Goal: Task Accomplishment & Management: Use online tool/utility

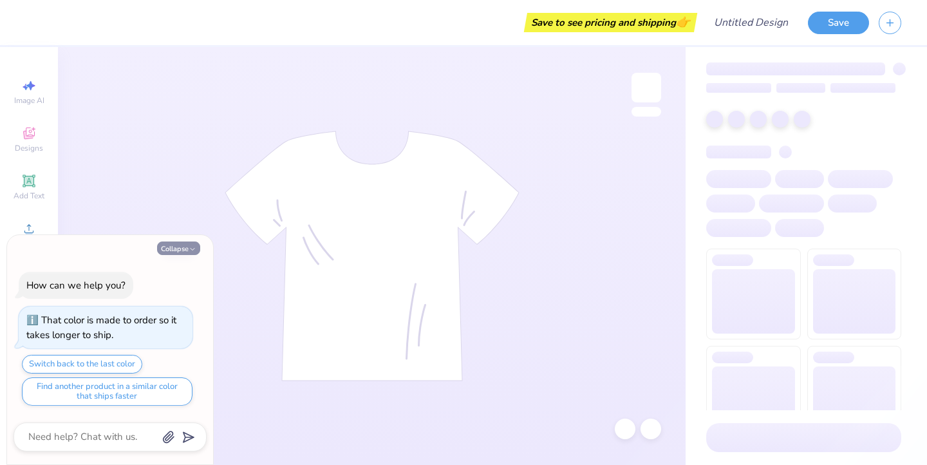
click at [182, 245] on button "Collapse" at bounding box center [178, 248] width 43 height 14
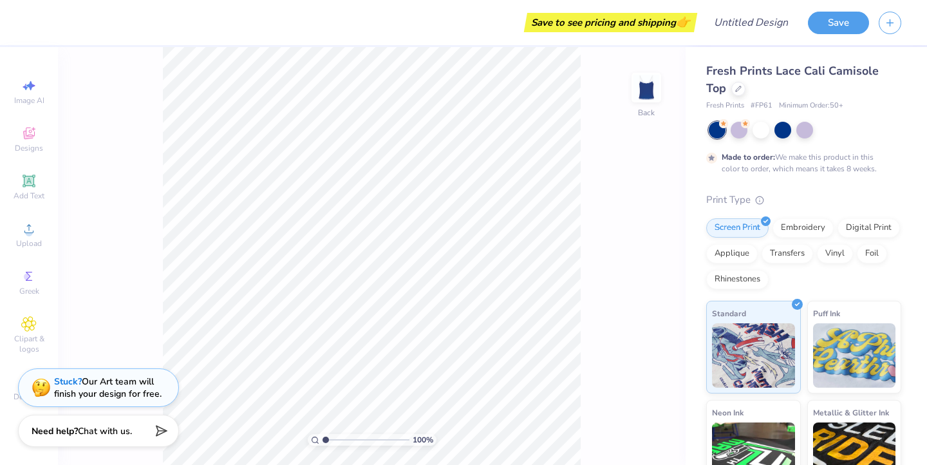
type textarea "x"
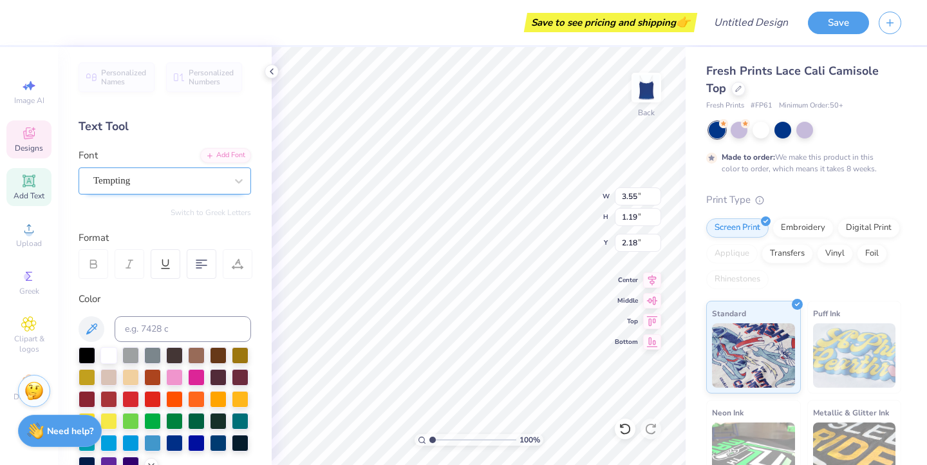
click at [164, 180] on div "Tempting" at bounding box center [159, 181] width 135 height 20
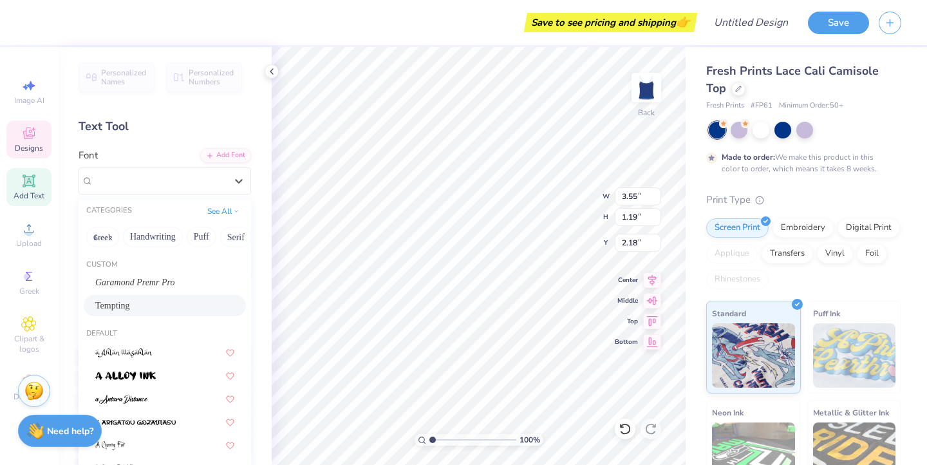
click at [167, 118] on div "Text Tool" at bounding box center [165, 126] width 173 height 17
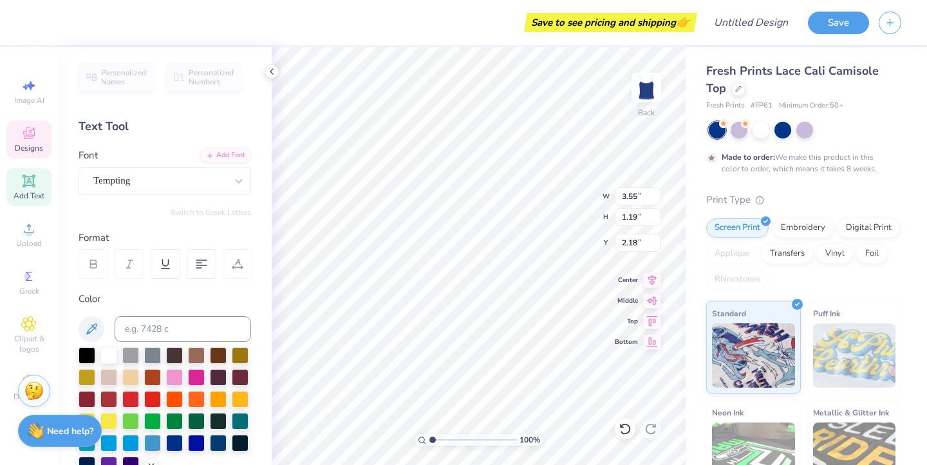
type input "2.34"
type input "0.19"
type input "4.10"
type textarea "B"
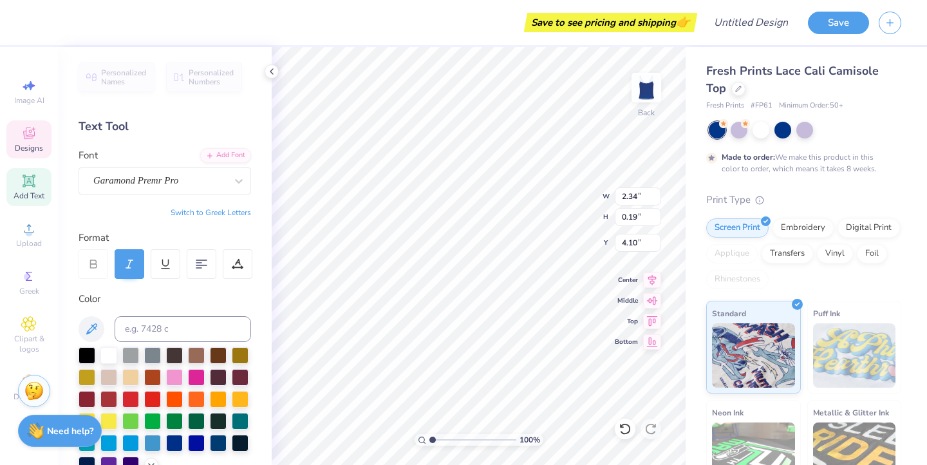
type textarea "Shake day"
type input "3.55"
type input "1.19"
type input "2.18"
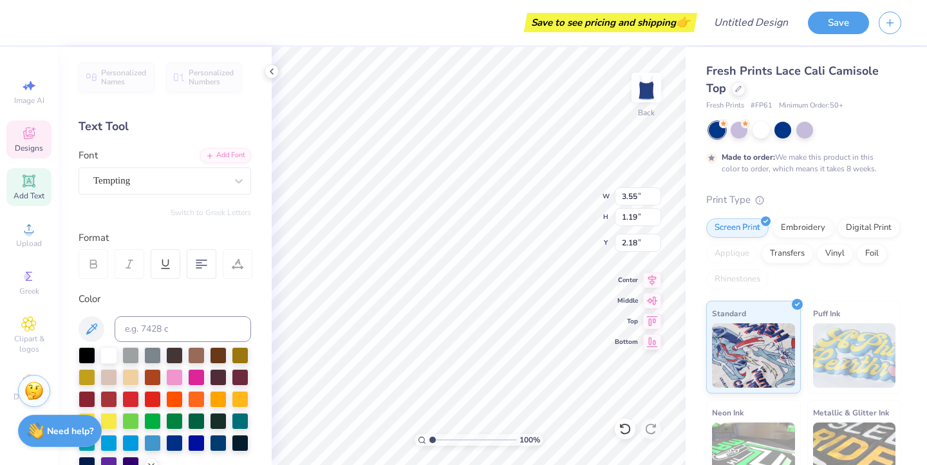
type textarea "D"
type textarea "ADT"
type input "1.93"
click at [721, 131] on div at bounding box center [717, 130] width 17 height 17
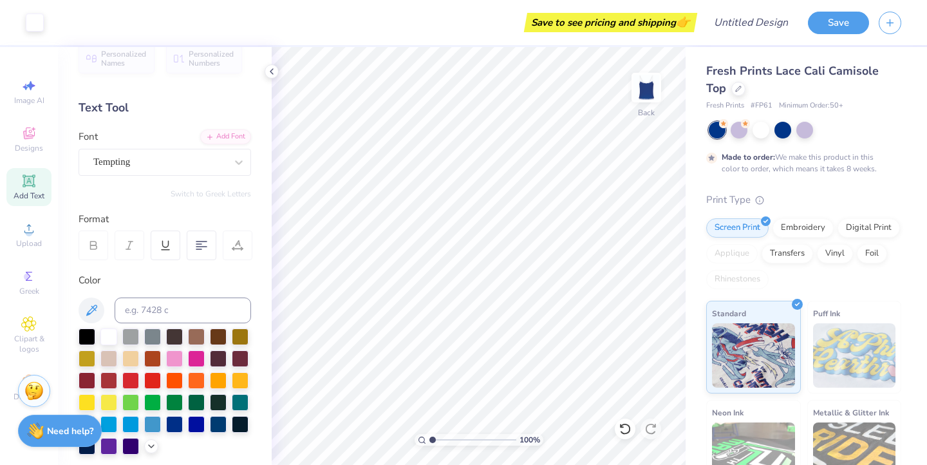
scroll to position [23, 0]
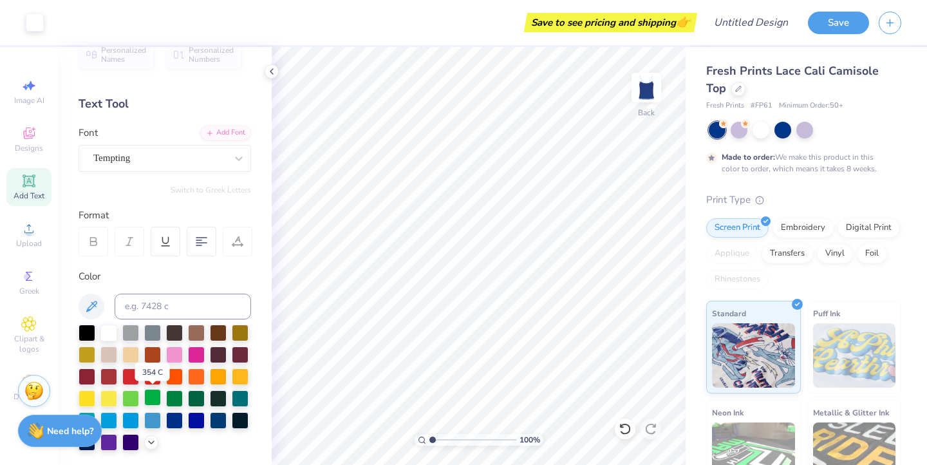
click at [159, 400] on div at bounding box center [152, 397] width 17 height 17
click at [175, 400] on div at bounding box center [174, 397] width 17 height 17
click at [106, 329] on div at bounding box center [108, 331] width 17 height 17
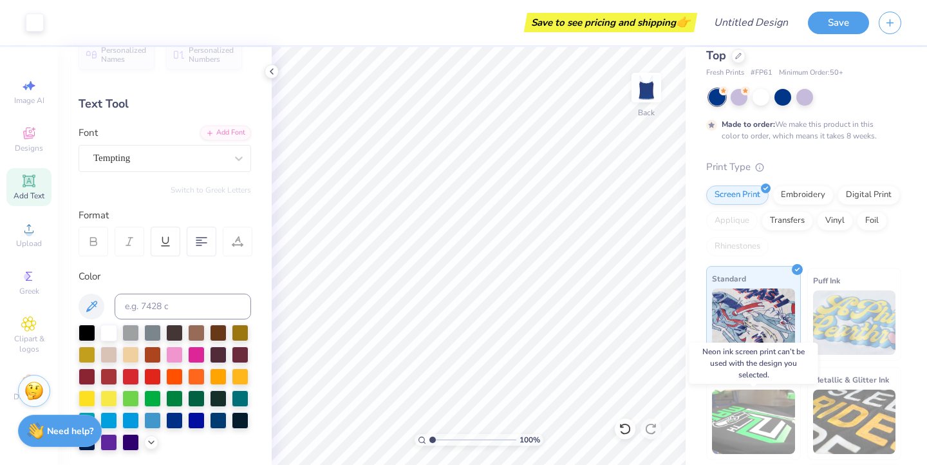
scroll to position [0, 0]
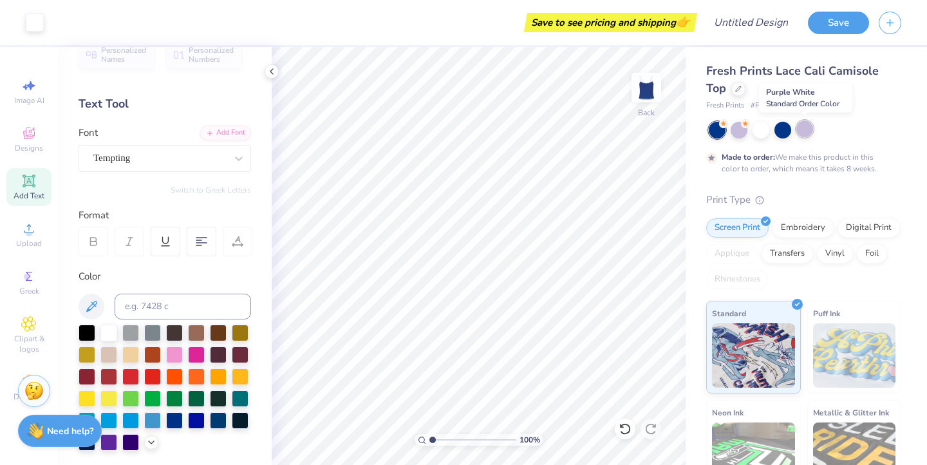
click at [804, 133] on div at bounding box center [805, 128] width 17 height 17
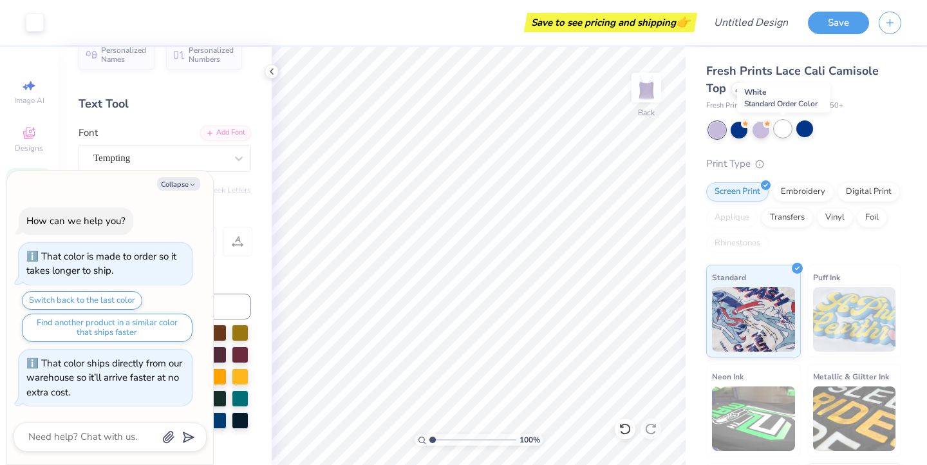
click at [780, 132] on div at bounding box center [783, 128] width 17 height 17
click at [717, 127] on div at bounding box center [717, 130] width 17 height 17
click at [763, 133] on div at bounding box center [761, 128] width 17 height 17
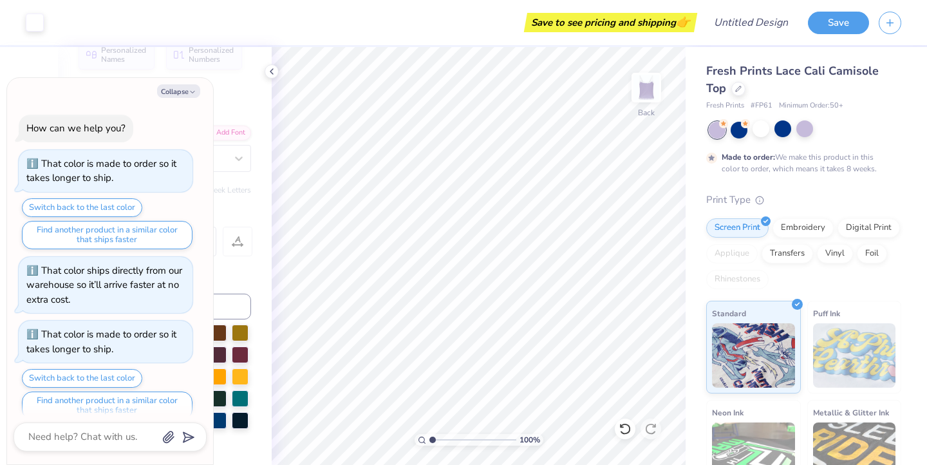
scroll to position [14, 0]
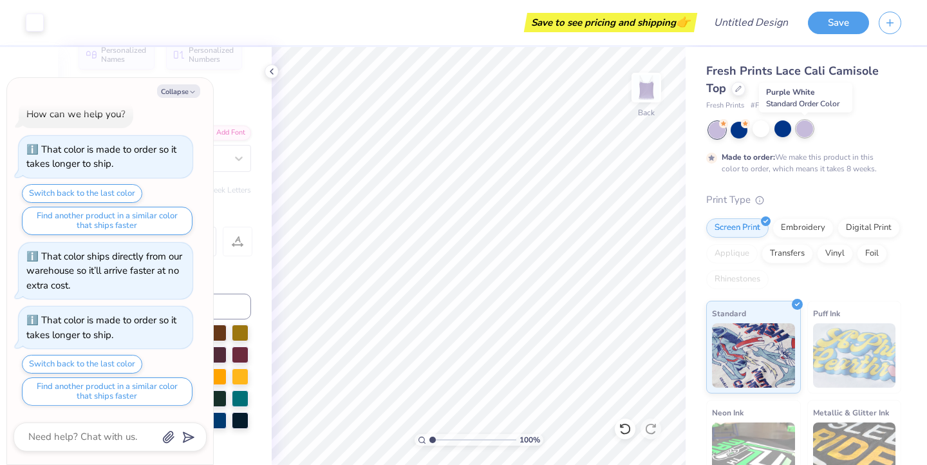
click at [807, 126] on div at bounding box center [805, 128] width 17 height 17
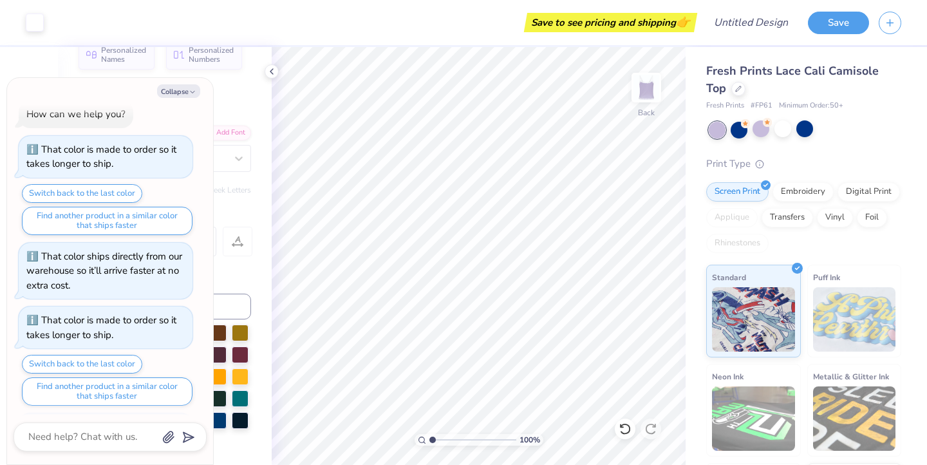
scroll to position [78, 0]
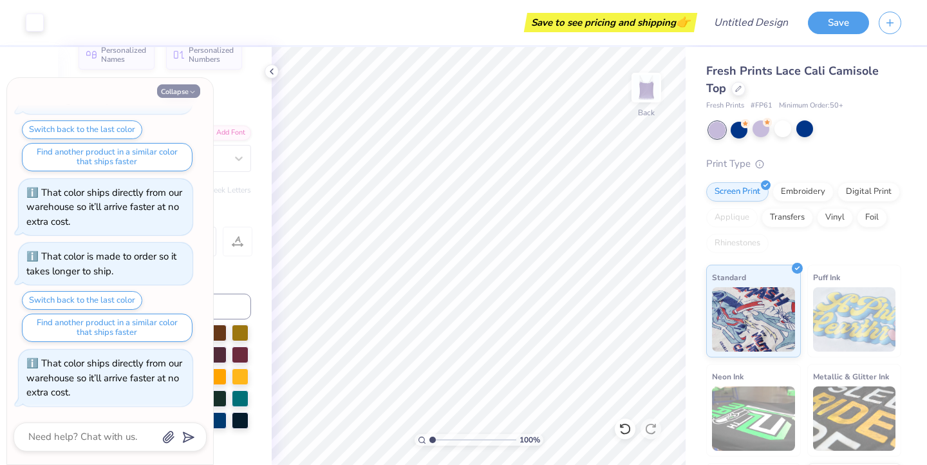
click at [182, 90] on button "Collapse" at bounding box center [178, 91] width 43 height 14
type textarea "x"
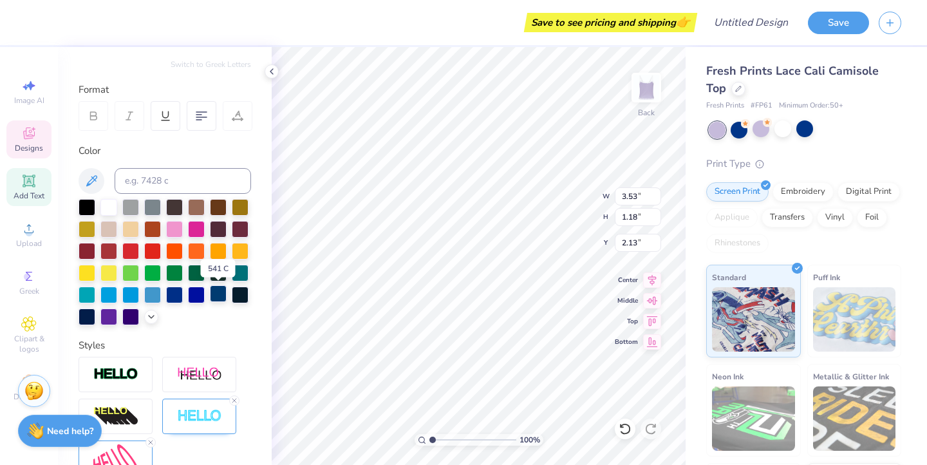
scroll to position [145, 0]
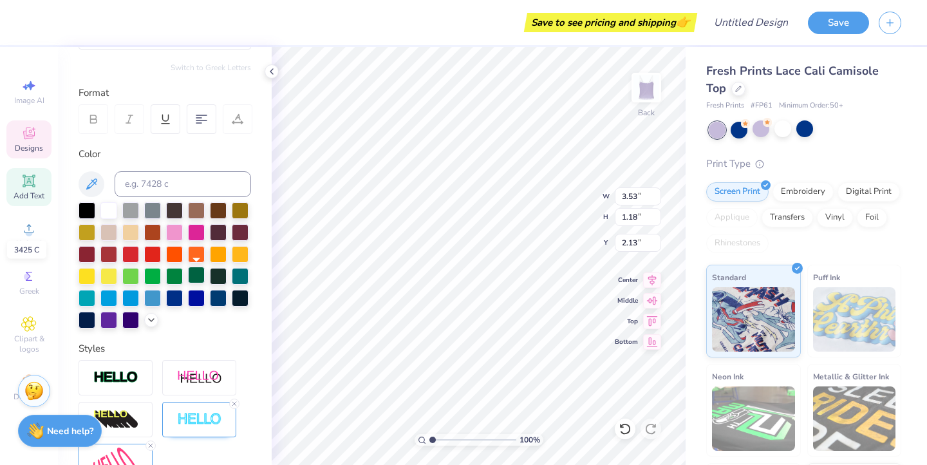
click at [198, 277] on div at bounding box center [196, 275] width 17 height 17
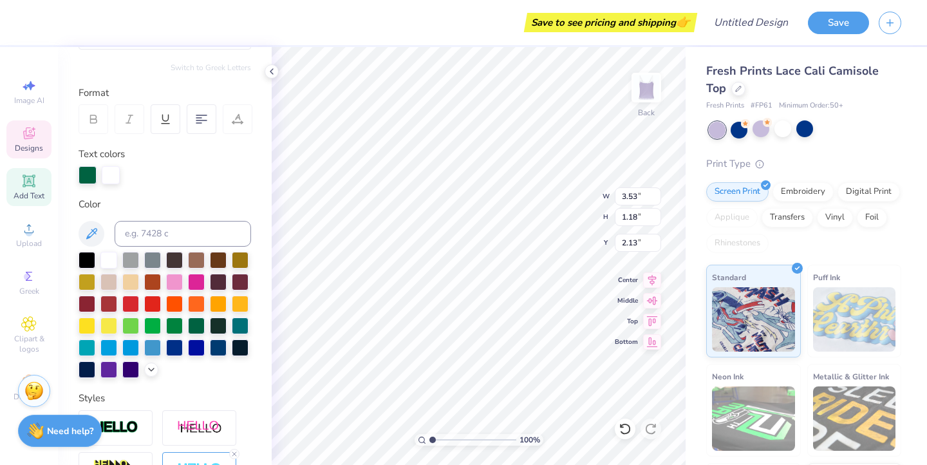
type input "2.28"
type input "1.11"
type input "2.85"
type input "3.53"
type input "1.18"
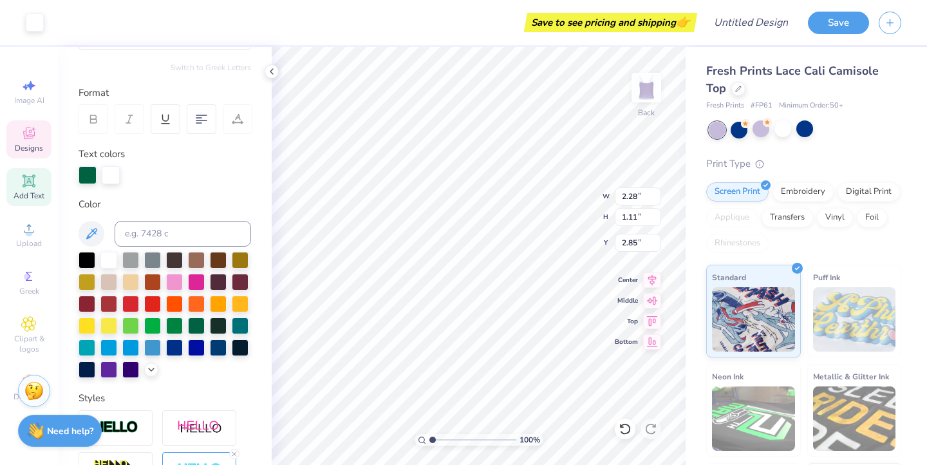
type input "2.13"
type input "2.28"
type input "1.11"
type input "2.85"
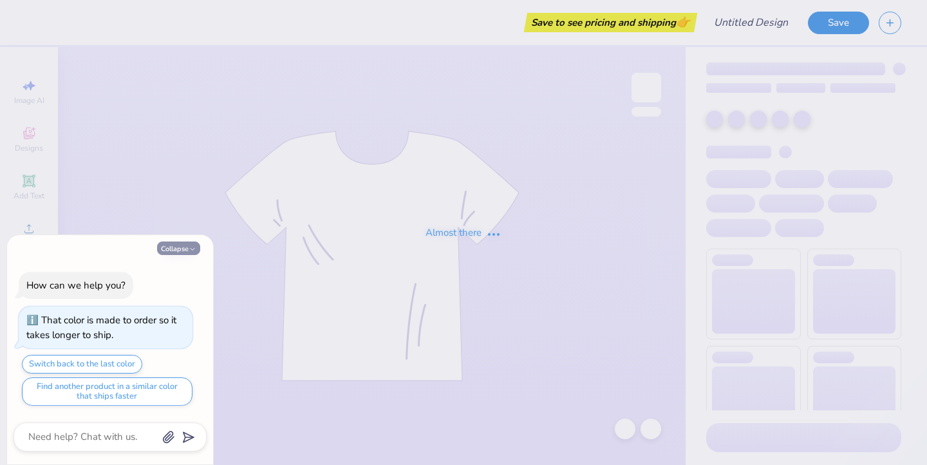
click at [185, 243] on button "Collapse" at bounding box center [178, 248] width 43 height 14
type textarea "x"
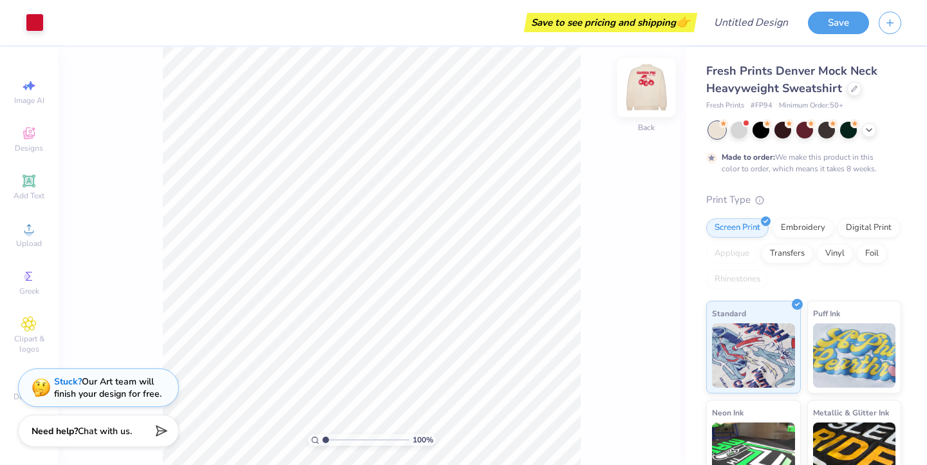
click at [641, 95] on img at bounding box center [647, 88] width 52 height 52
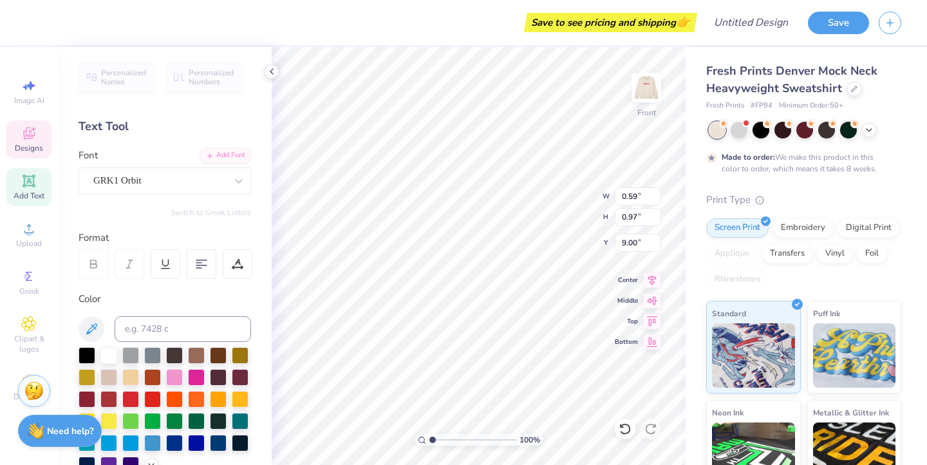
type textarea "A"
type input "0.82"
type input "9.97"
type textarea "D"
type input "0.60"
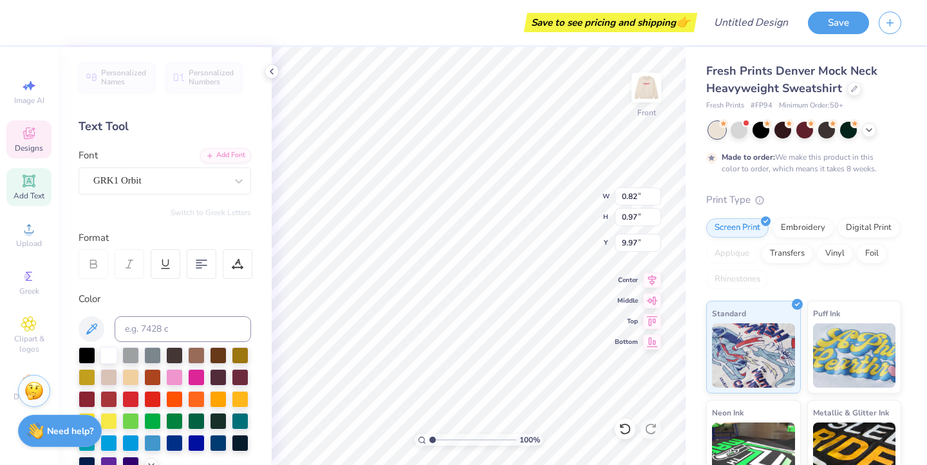
type input "9.69"
type textarea "T"
type input "11.50"
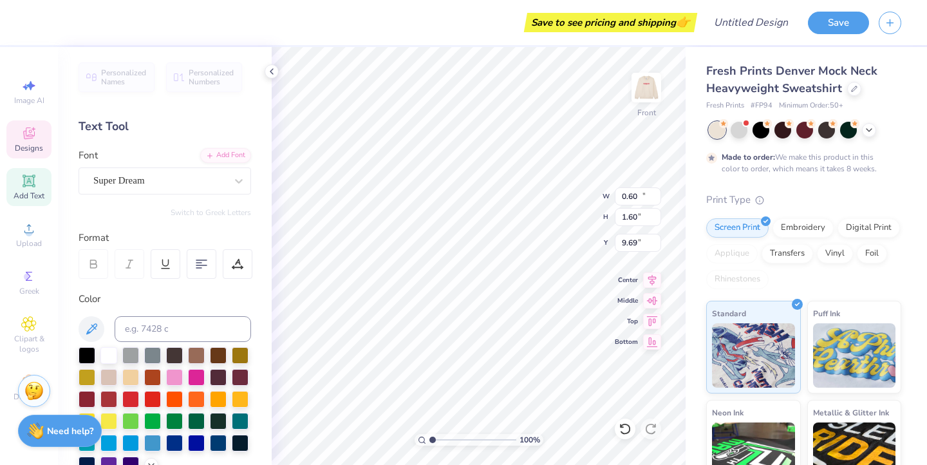
type input "1.60"
type input "2.99"
type textarea "Alpha Delta Theta"
click at [558, 182] on div "100 % Front W 11.50 11.50 " H 1.60 1.60 " Y 2.99 2.99 " Center Middle Top Bottom" at bounding box center [479, 256] width 414 height 418
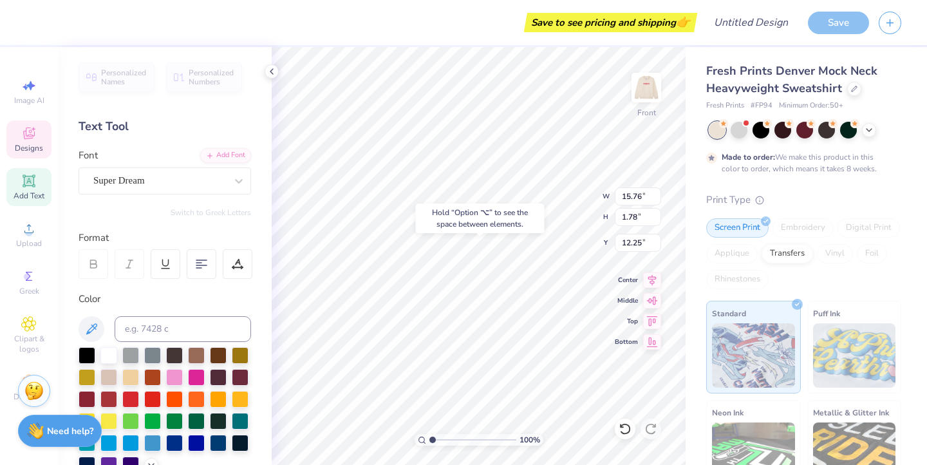
type input "12.25"
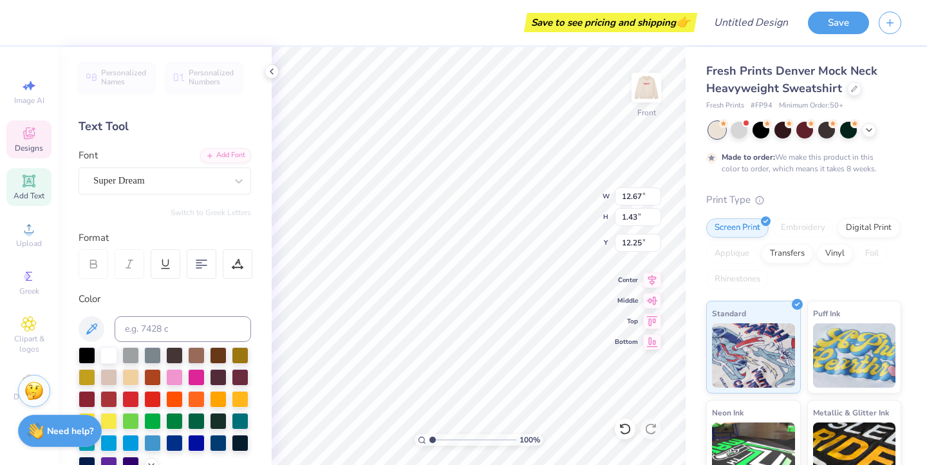
type input "12.67"
type input "1.43"
type input "3.00"
type textarea "Est. 1979"
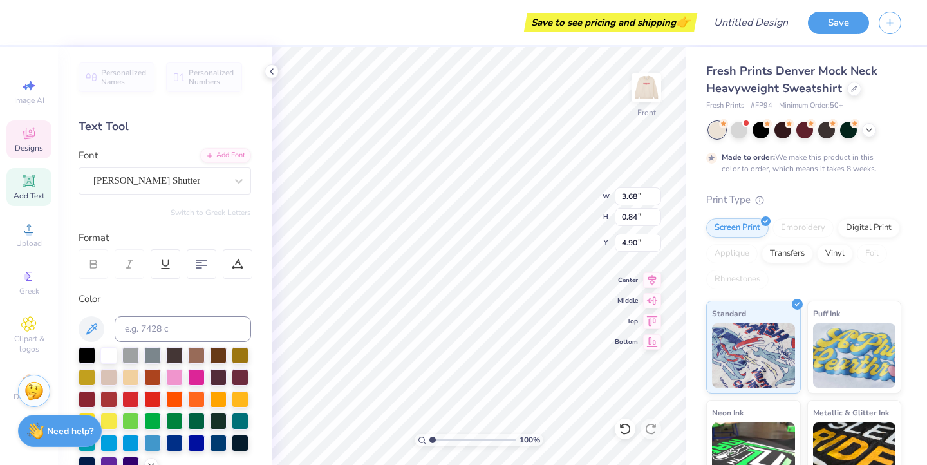
scroll to position [0, 1]
click at [868, 133] on icon at bounding box center [869, 129] width 10 height 10
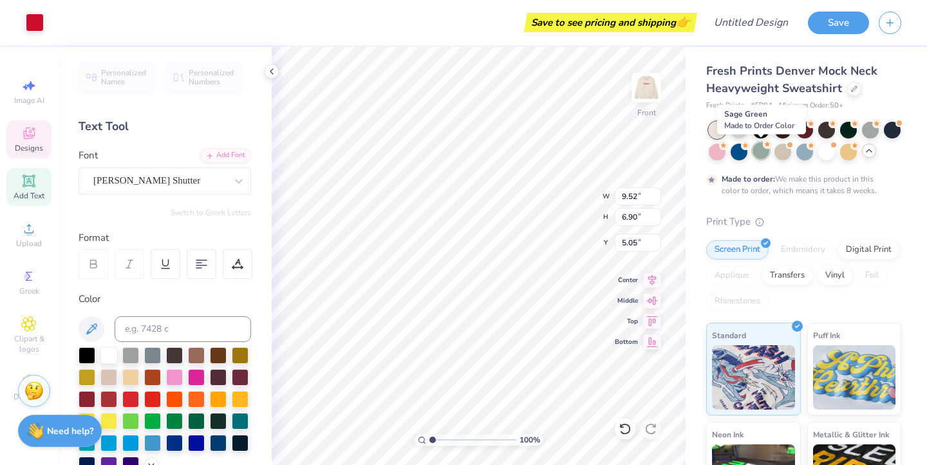
click at [759, 156] on div at bounding box center [761, 150] width 17 height 17
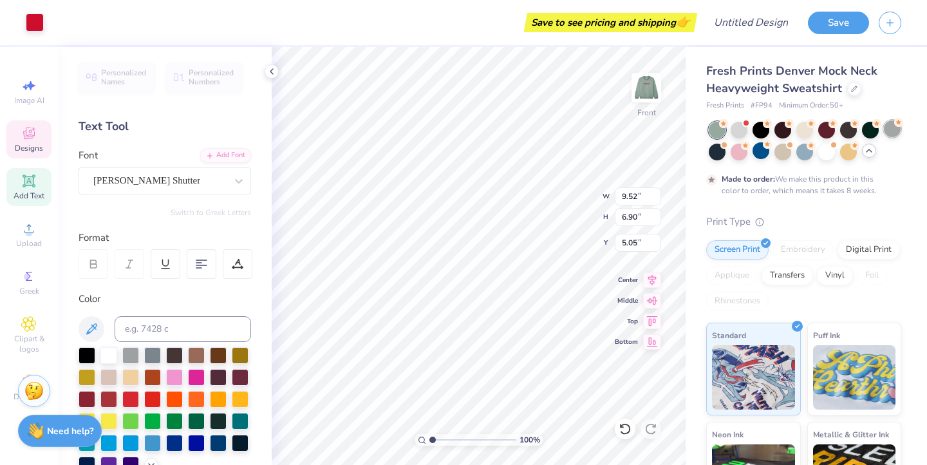
click at [887, 132] on div at bounding box center [892, 128] width 17 height 17
click at [804, 136] on div at bounding box center [805, 128] width 17 height 17
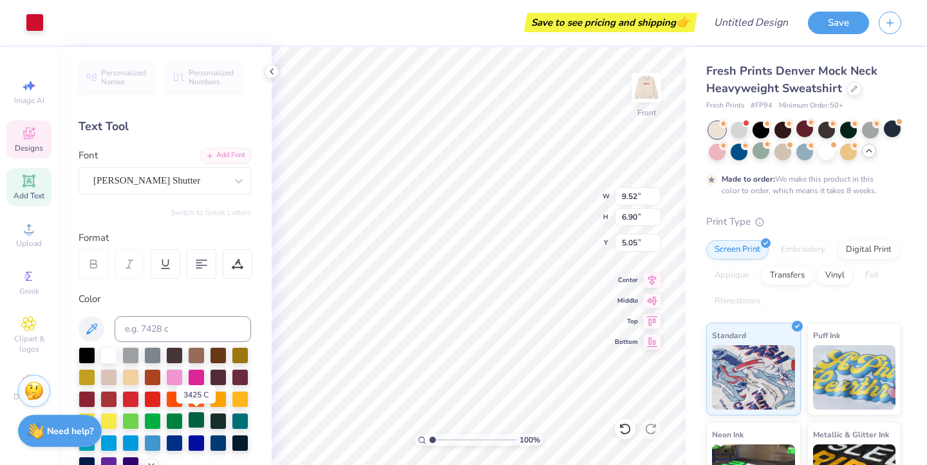
click at [196, 421] on div at bounding box center [196, 419] width 17 height 17
click at [195, 417] on div at bounding box center [196, 419] width 17 height 17
click at [198, 417] on div at bounding box center [196, 419] width 17 height 17
click at [195, 421] on div at bounding box center [196, 419] width 17 height 17
type input "12.67"
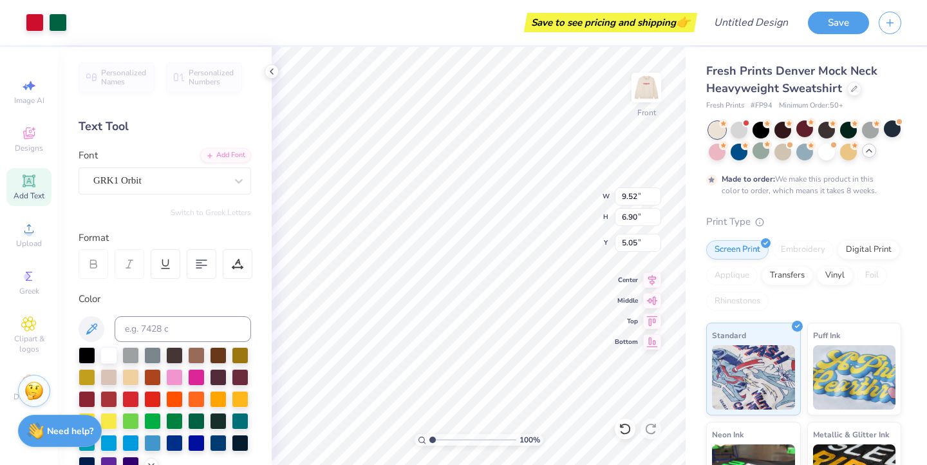
type input "1.43"
type input "3.00"
click at [196, 421] on div at bounding box center [196, 419] width 17 height 17
type input "0.73"
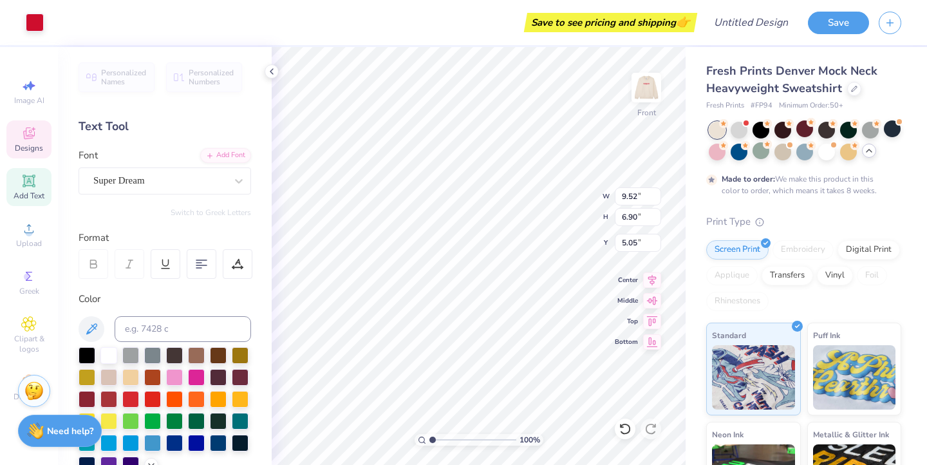
type input "0.94"
type input "10.09"
click at [197, 423] on div at bounding box center [196, 419] width 17 height 17
type input "0.60"
type input "0.95"
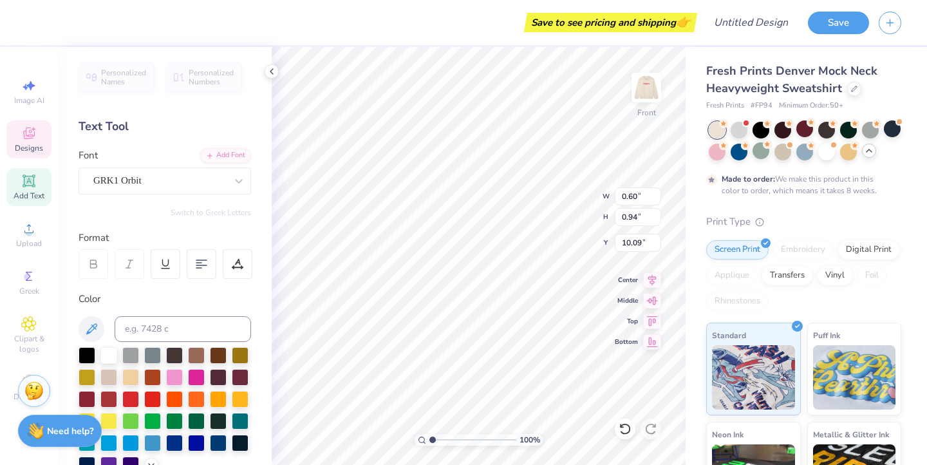
type input "9.13"
type input "9.52"
type input "6.90"
type input "5.05"
click at [194, 422] on div at bounding box center [196, 419] width 17 height 17
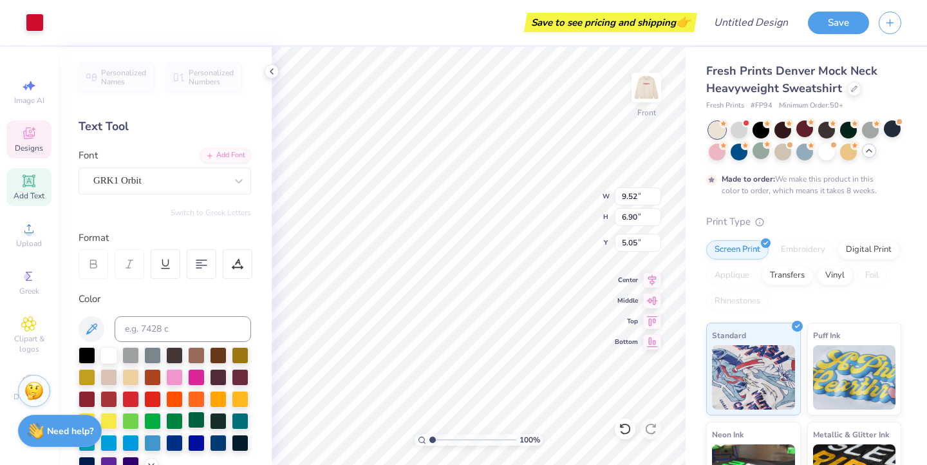
click at [194, 415] on div at bounding box center [196, 419] width 17 height 17
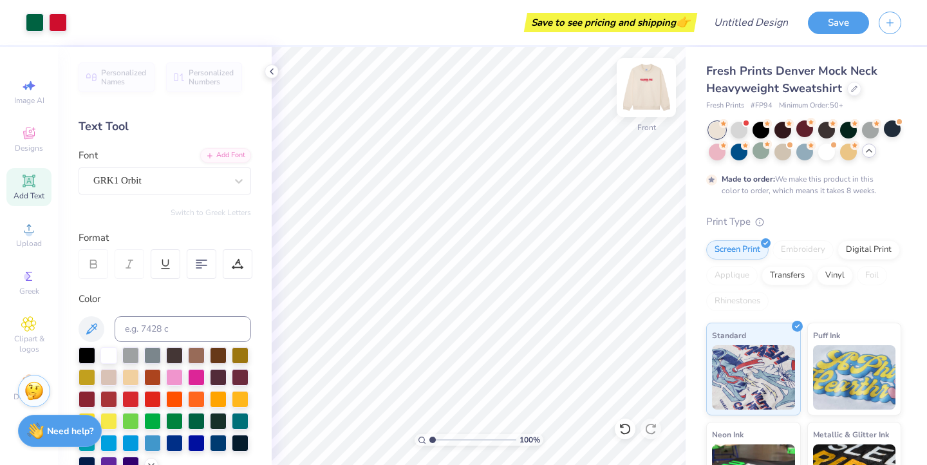
click at [642, 91] on img at bounding box center [647, 88] width 52 height 52
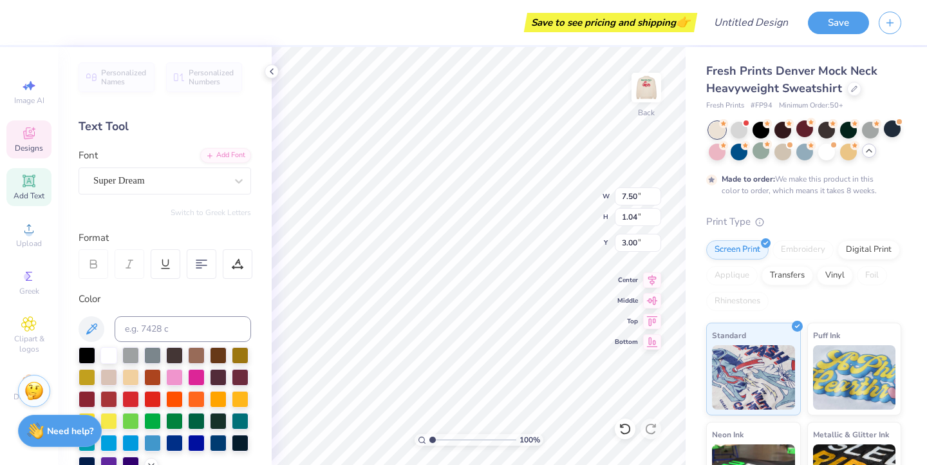
type textarea "P"
type textarea "Alpha Delta Theta"
click at [196, 418] on div at bounding box center [196, 419] width 17 height 17
type textarea "E"
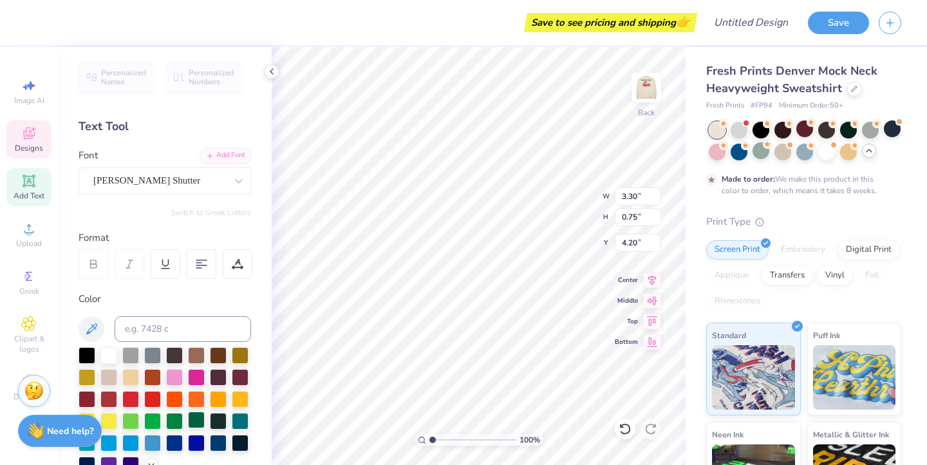
click at [192, 415] on div at bounding box center [196, 419] width 17 height 17
type textarea "Est 1979"
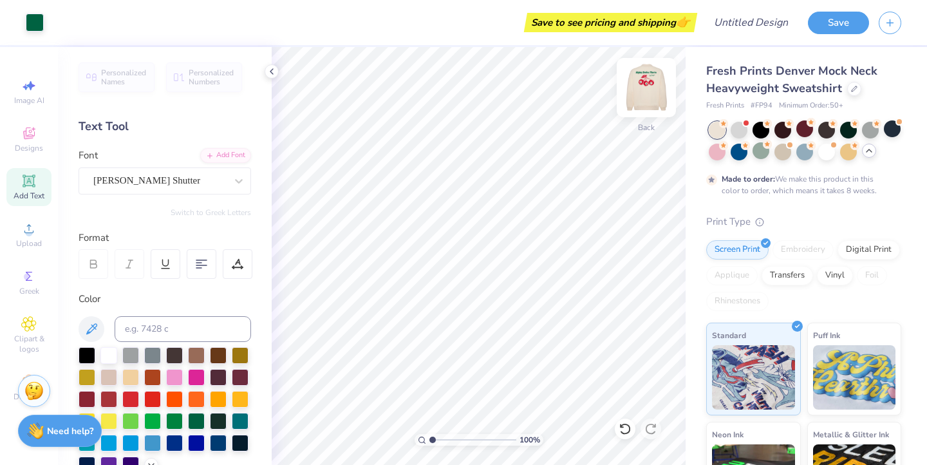
click at [643, 93] on img at bounding box center [647, 88] width 52 height 52
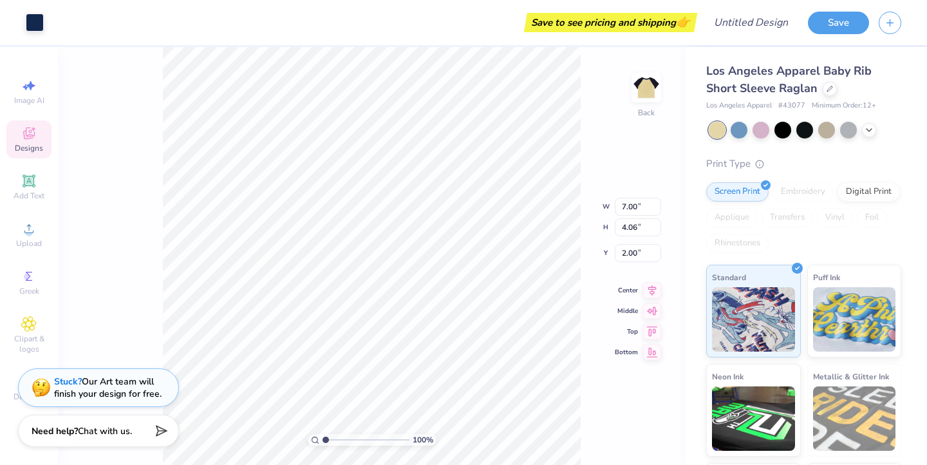
type input "1.39"
type input "1.56"
type input "2.15"
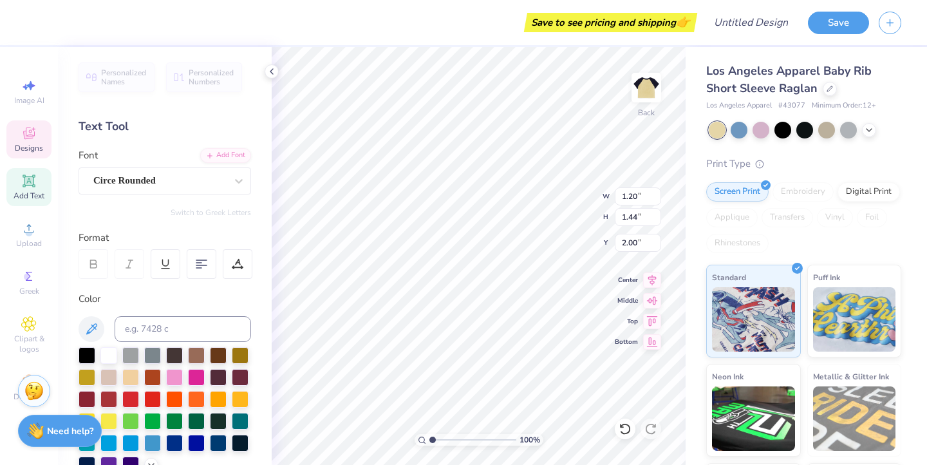
type input "1.39"
type input "1.63"
type input "2.13"
type textarea "A"
type input "2.22"
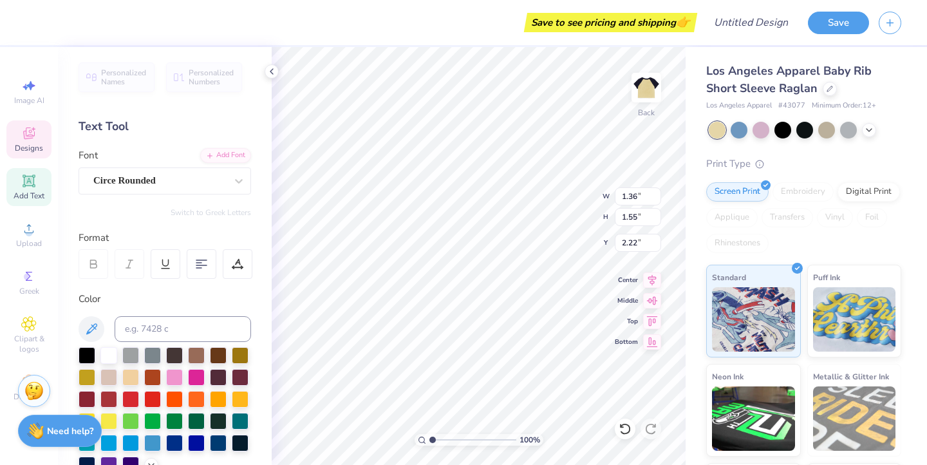
type textarea "D"
type input "2.22"
type textarea "T"
click at [546, 207] on div "100 % Back W 1.36 1.36 " H 1.55 1.55 " Y 2.22 2.22 " Center Middle Top Bottom" at bounding box center [479, 256] width 414 height 418
type input "1.27"
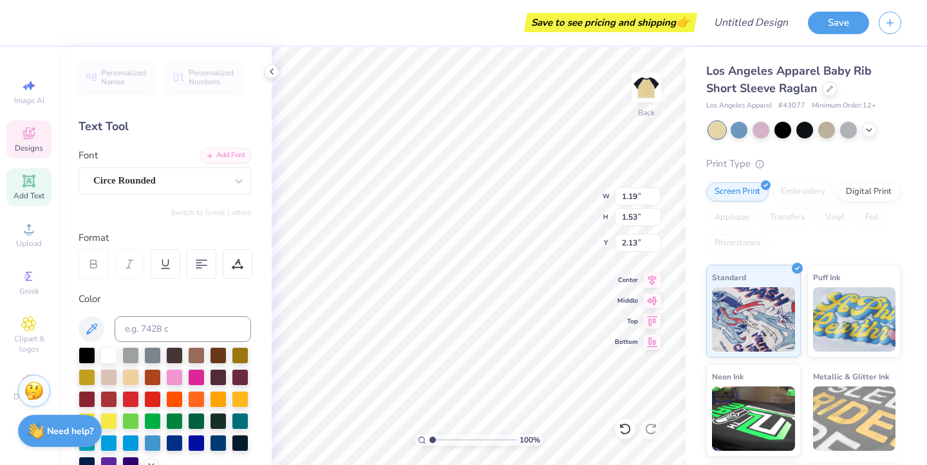
type input "1.55"
type input "2.06"
type input "1.38"
type input "1.52"
type input "2.24"
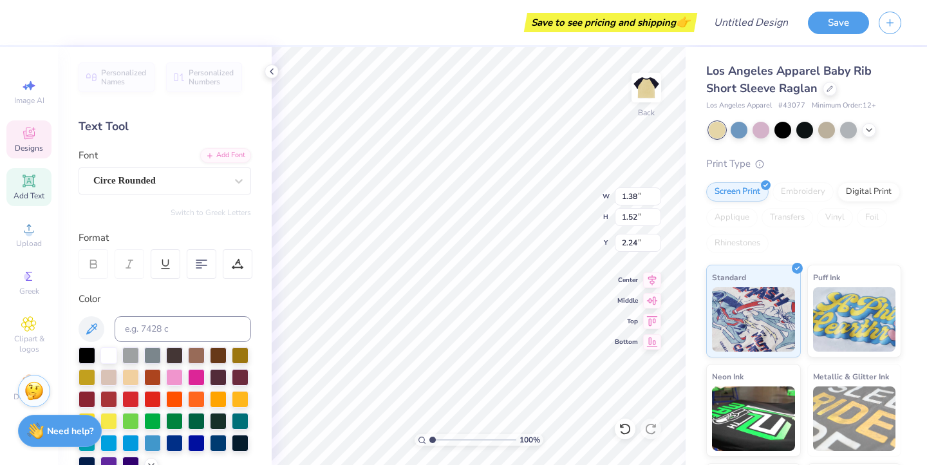
type input "1.26"
type input "1.44"
type input "2.06"
type input "1.27"
type input "1.55"
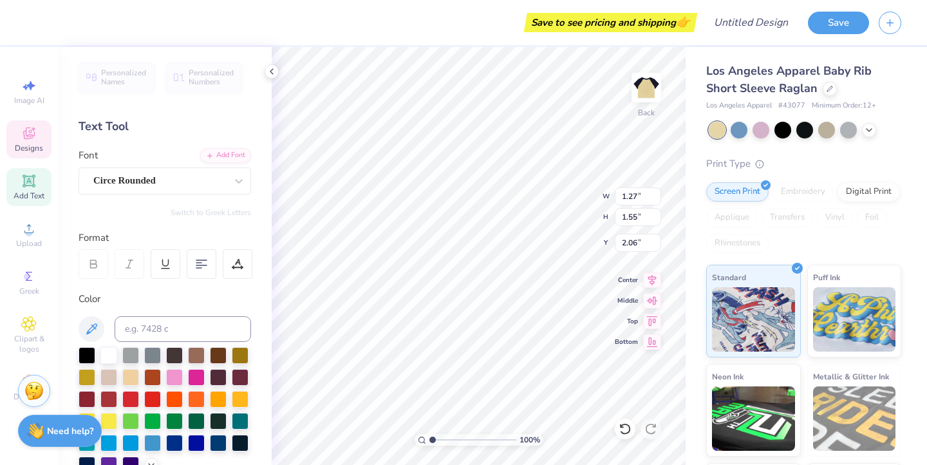
type input "2.22"
type input "1.36"
type input "2.37"
type textarea "19"
type textarea "9"
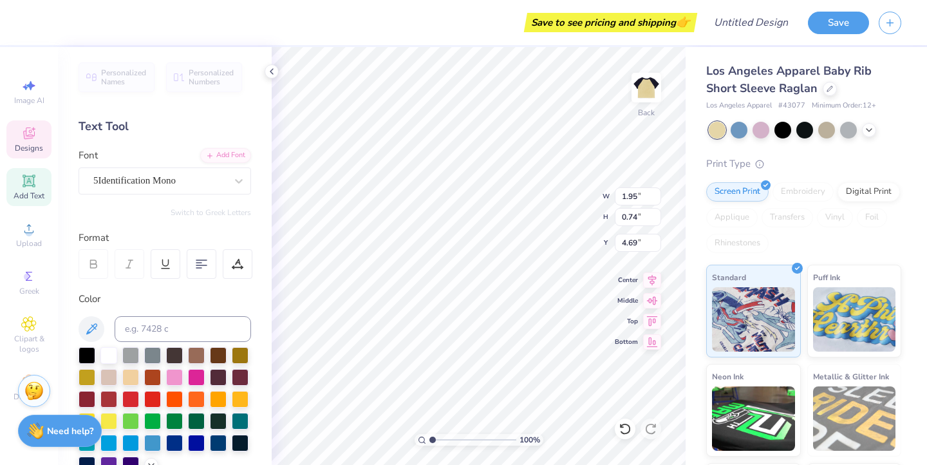
type textarea "79"
click at [198, 423] on div at bounding box center [196, 419] width 17 height 17
type input "2.56"
type input "2.43"
type input "3.63"
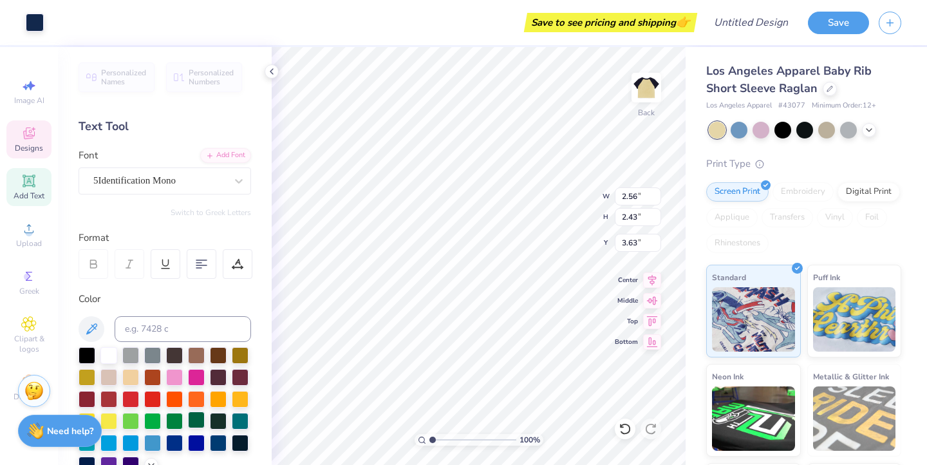
click at [194, 422] on div at bounding box center [196, 419] width 17 height 17
click at [190, 422] on div at bounding box center [196, 419] width 17 height 17
click at [188, 422] on div at bounding box center [196, 419] width 17 height 17
type input "1.26"
type input "1.44"
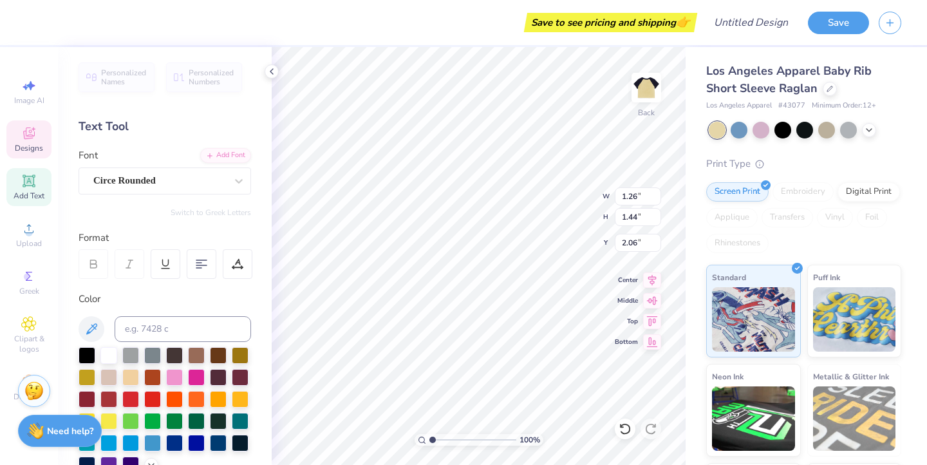
type input "2.06"
type input "1.27"
type input "1.55"
type input "2.22"
click at [196, 410] on div at bounding box center [165, 410] width 173 height 126
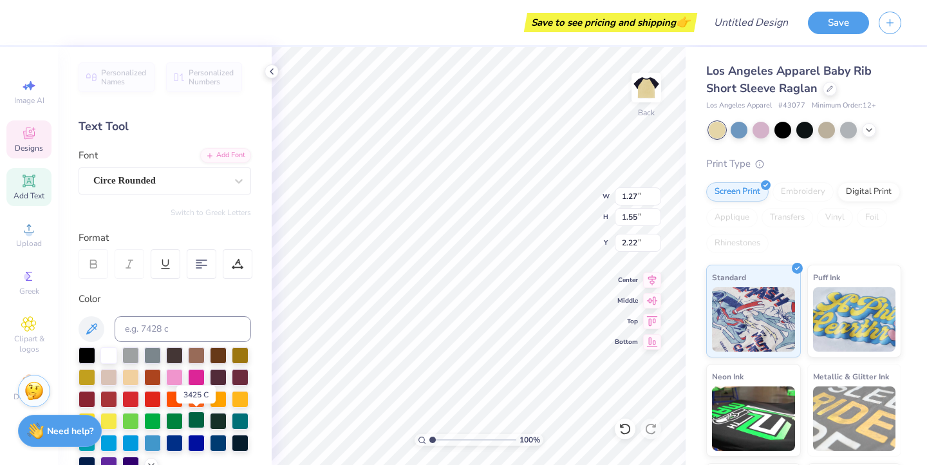
click at [196, 417] on div at bounding box center [196, 419] width 17 height 17
type input "1.26"
type input "1.44"
type input "2.06"
click at [196, 427] on div at bounding box center [196, 419] width 17 height 17
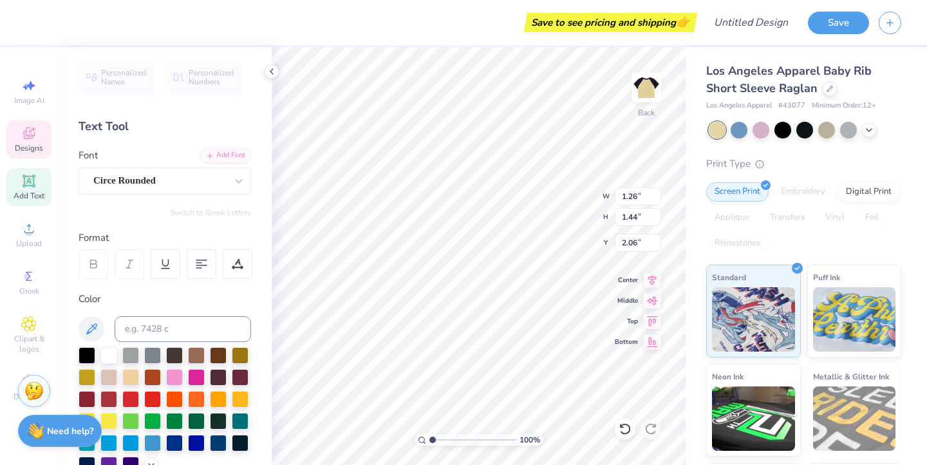
type input "1.36"
type input "1.55"
type input "2.27"
click at [193, 415] on div at bounding box center [196, 419] width 17 height 17
click at [197, 422] on div at bounding box center [196, 419] width 17 height 17
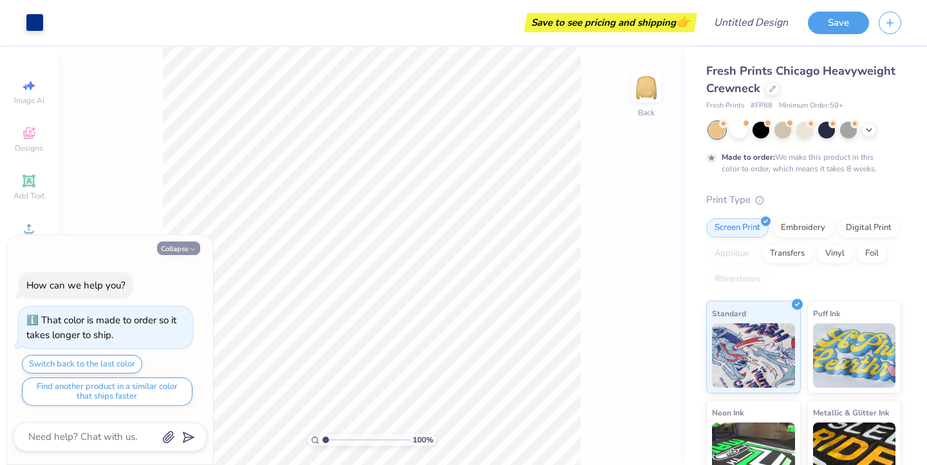
click at [187, 247] on button "Collapse" at bounding box center [178, 248] width 43 height 14
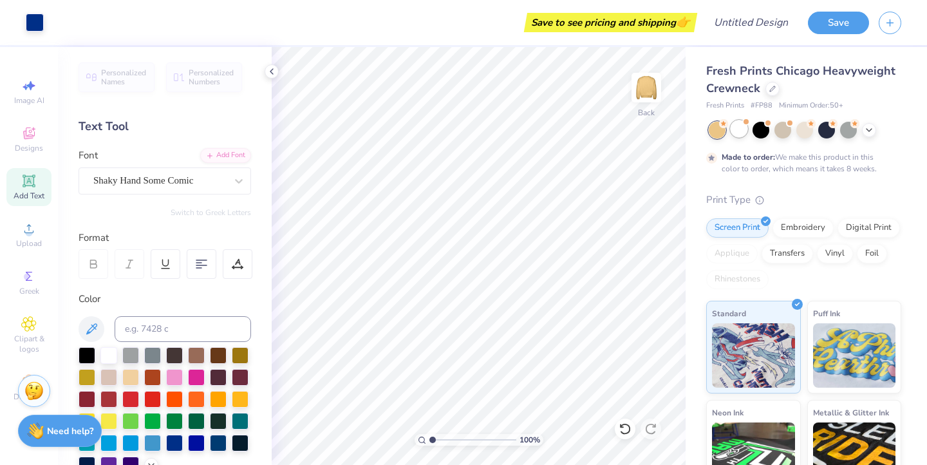
click at [733, 126] on div at bounding box center [739, 128] width 17 height 17
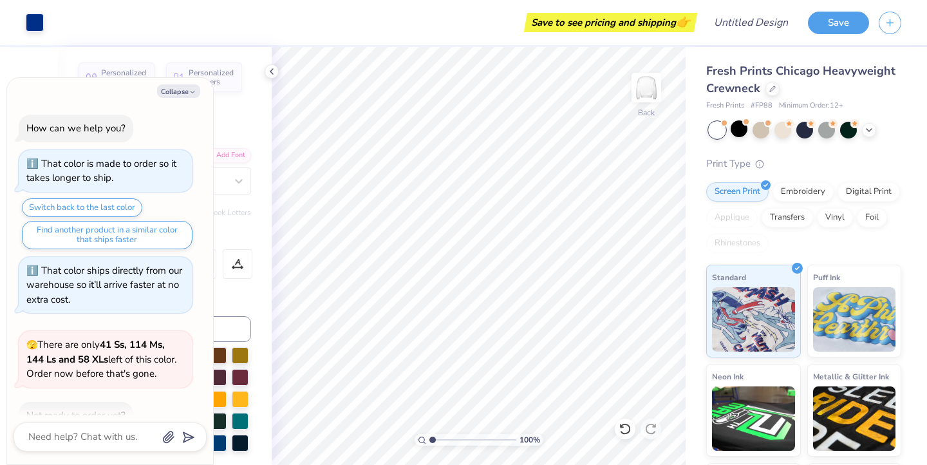
scroll to position [193, 0]
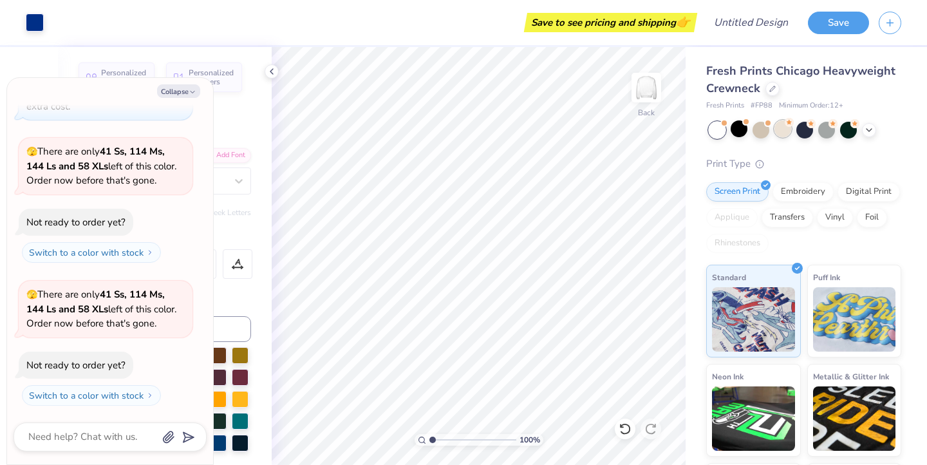
click at [787, 132] on div at bounding box center [783, 128] width 17 height 17
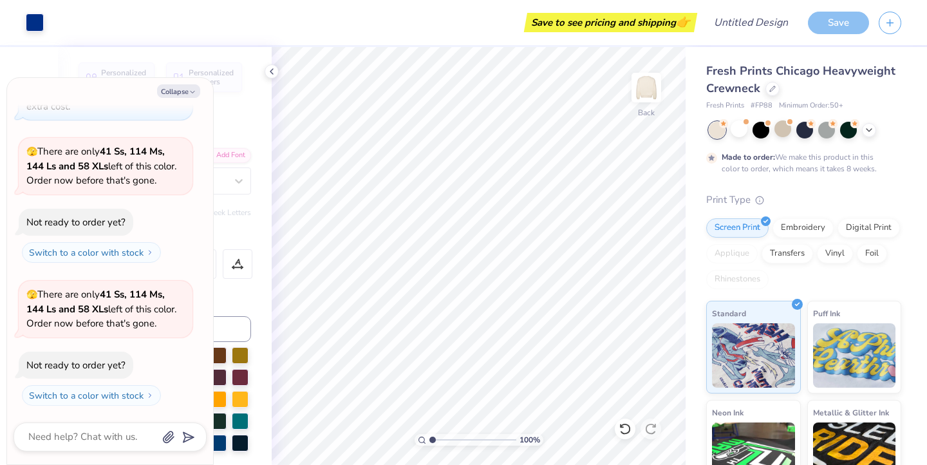
scroll to position [300, 0]
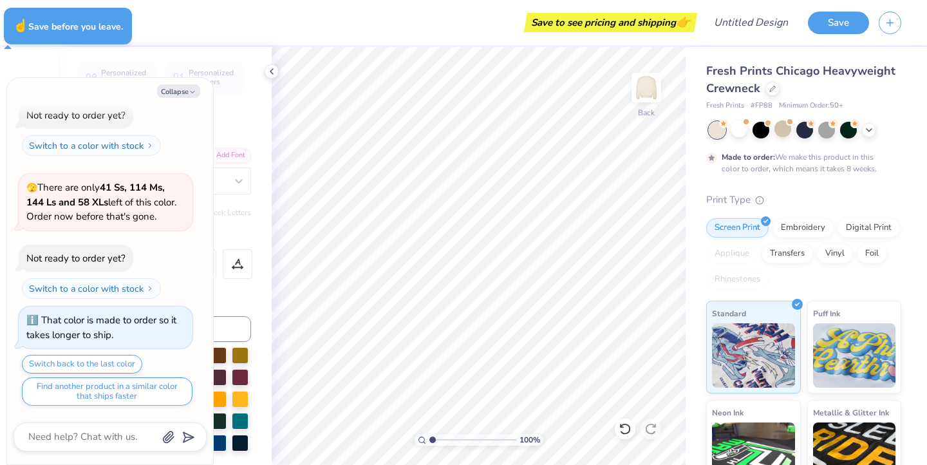
type textarea "x"
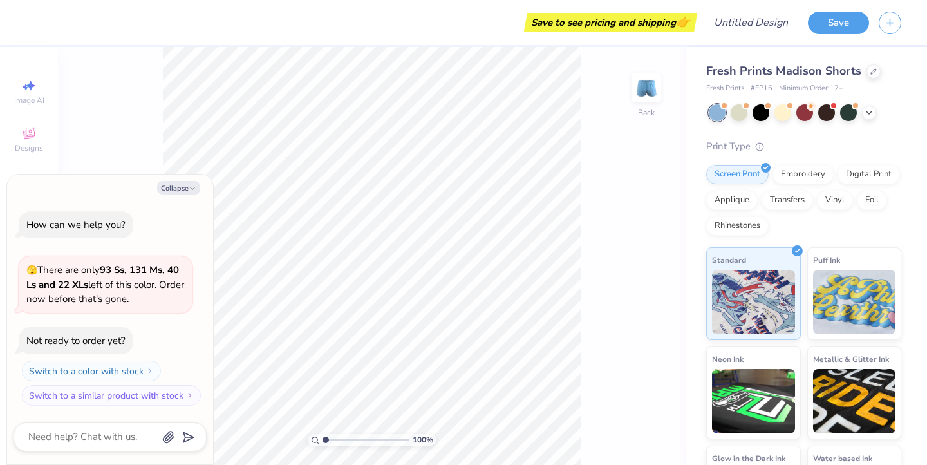
type textarea "x"
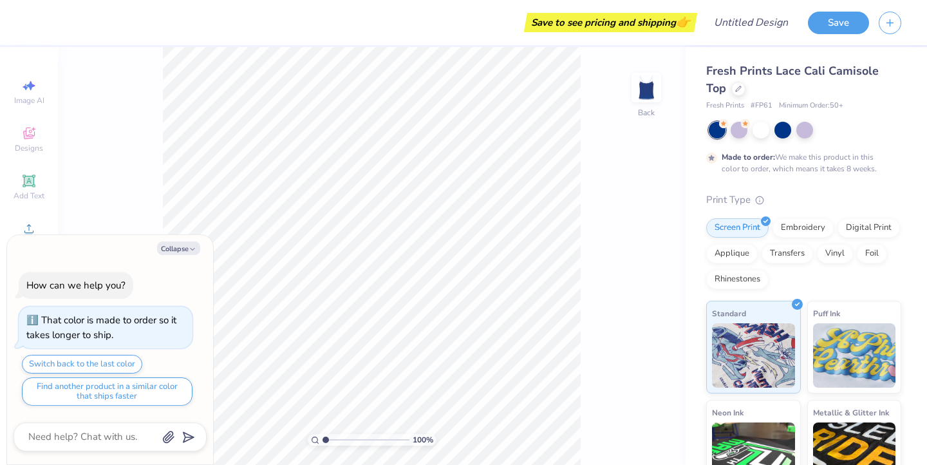
type textarea "x"
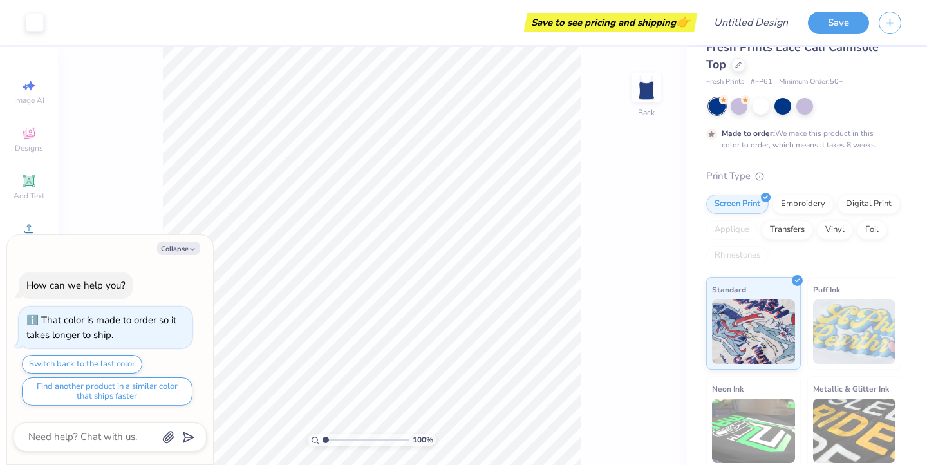
scroll to position [30, 0]
